Goal: Find specific page/section: Find specific page/section

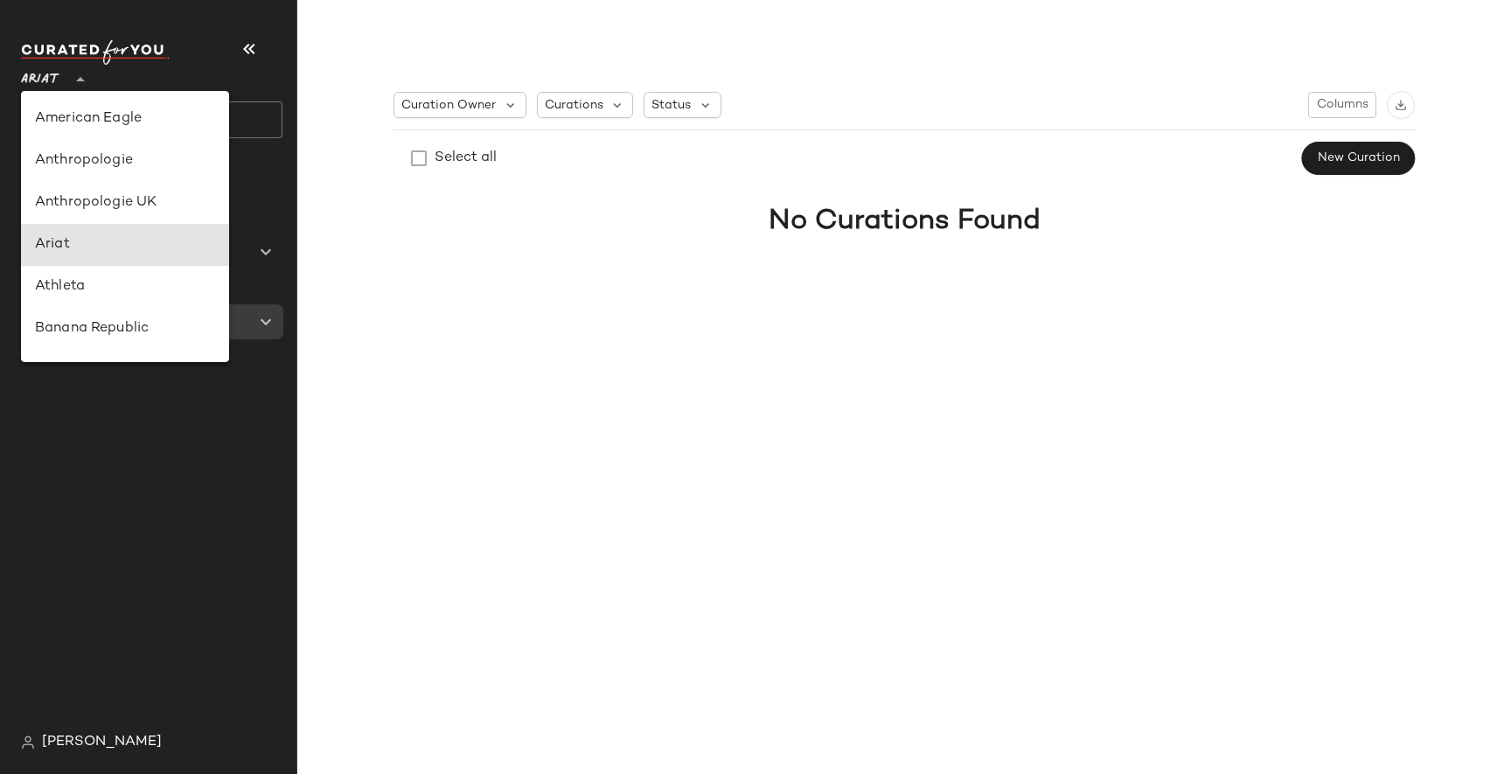
click at [83, 77] on icon at bounding box center [80, 79] width 21 height 21
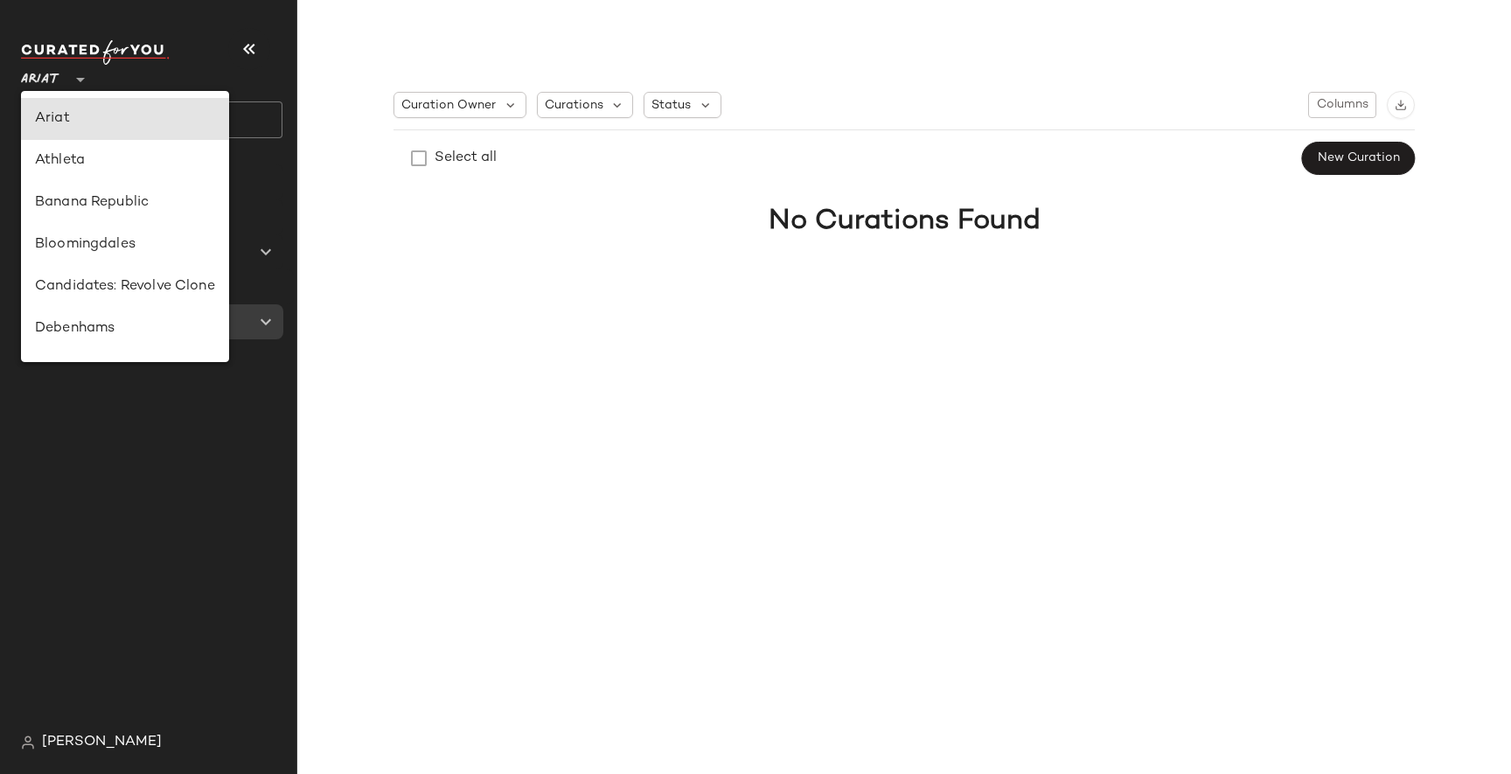
click at [83, 77] on icon at bounding box center [80, 79] width 21 height 21
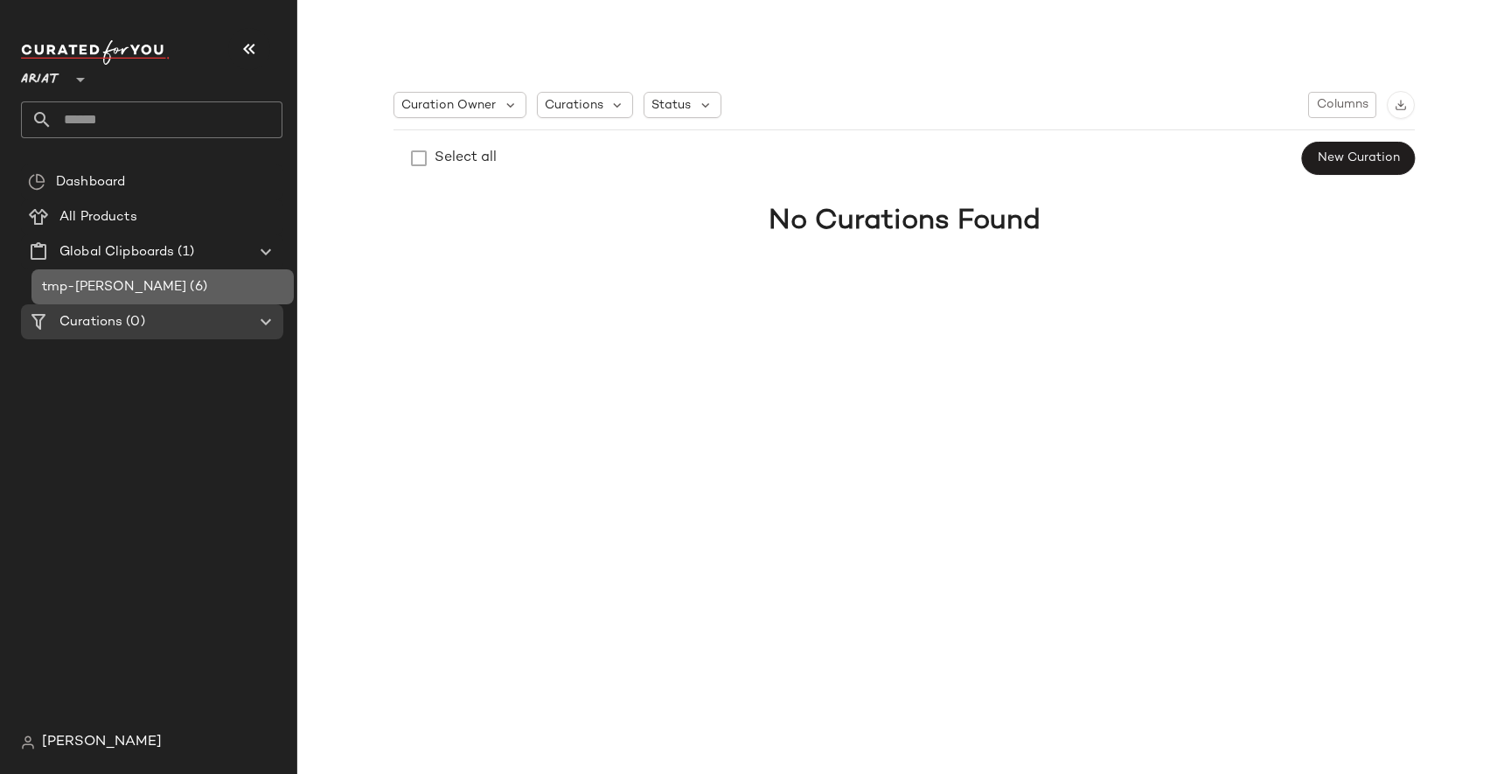
click at [102, 275] on div "tmp-[PERSON_NAME] (6)" at bounding box center [162, 286] width 262 height 35
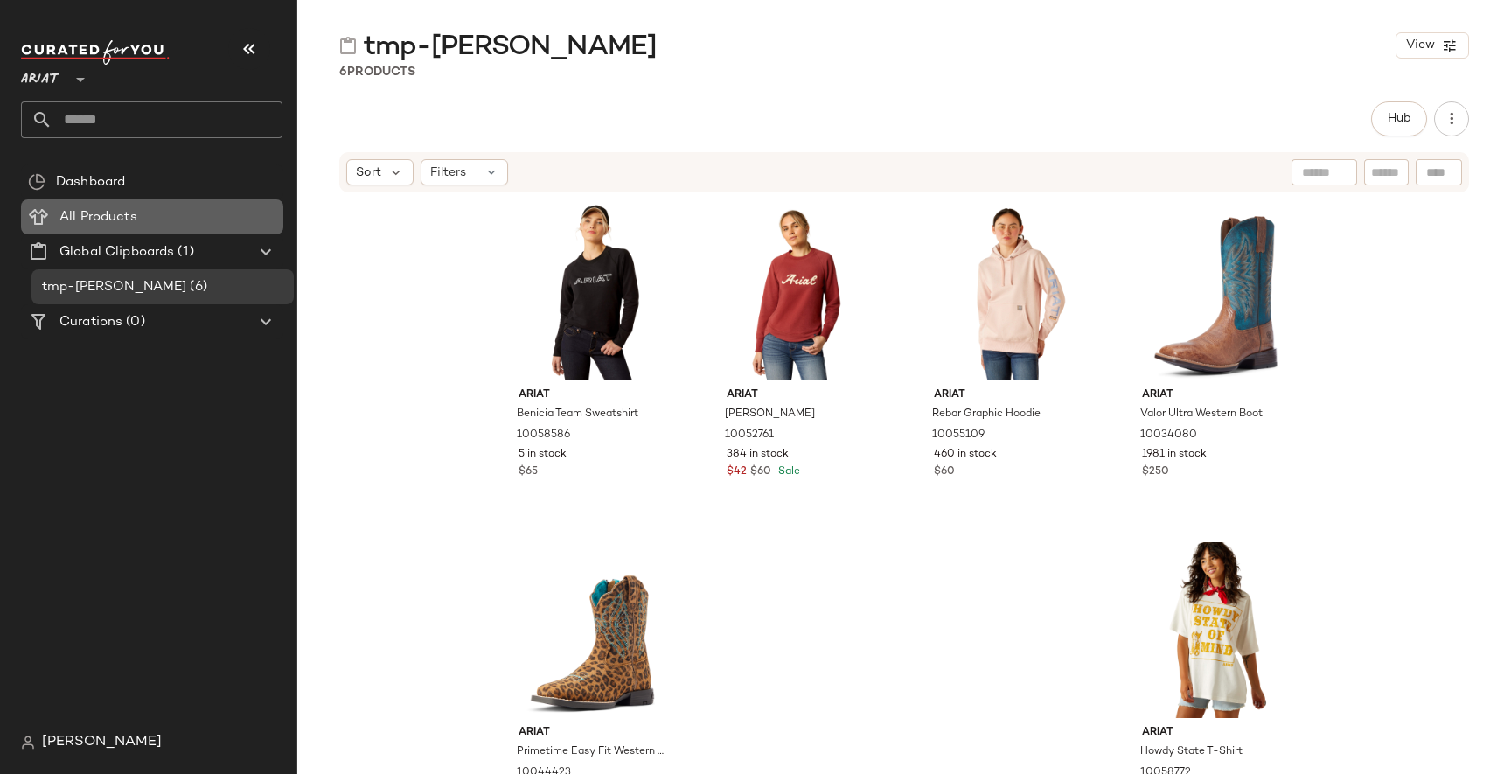
click at [172, 220] on div "All Products" at bounding box center [165, 217] width 222 height 20
